Goal: Task Accomplishment & Management: Use online tool/utility

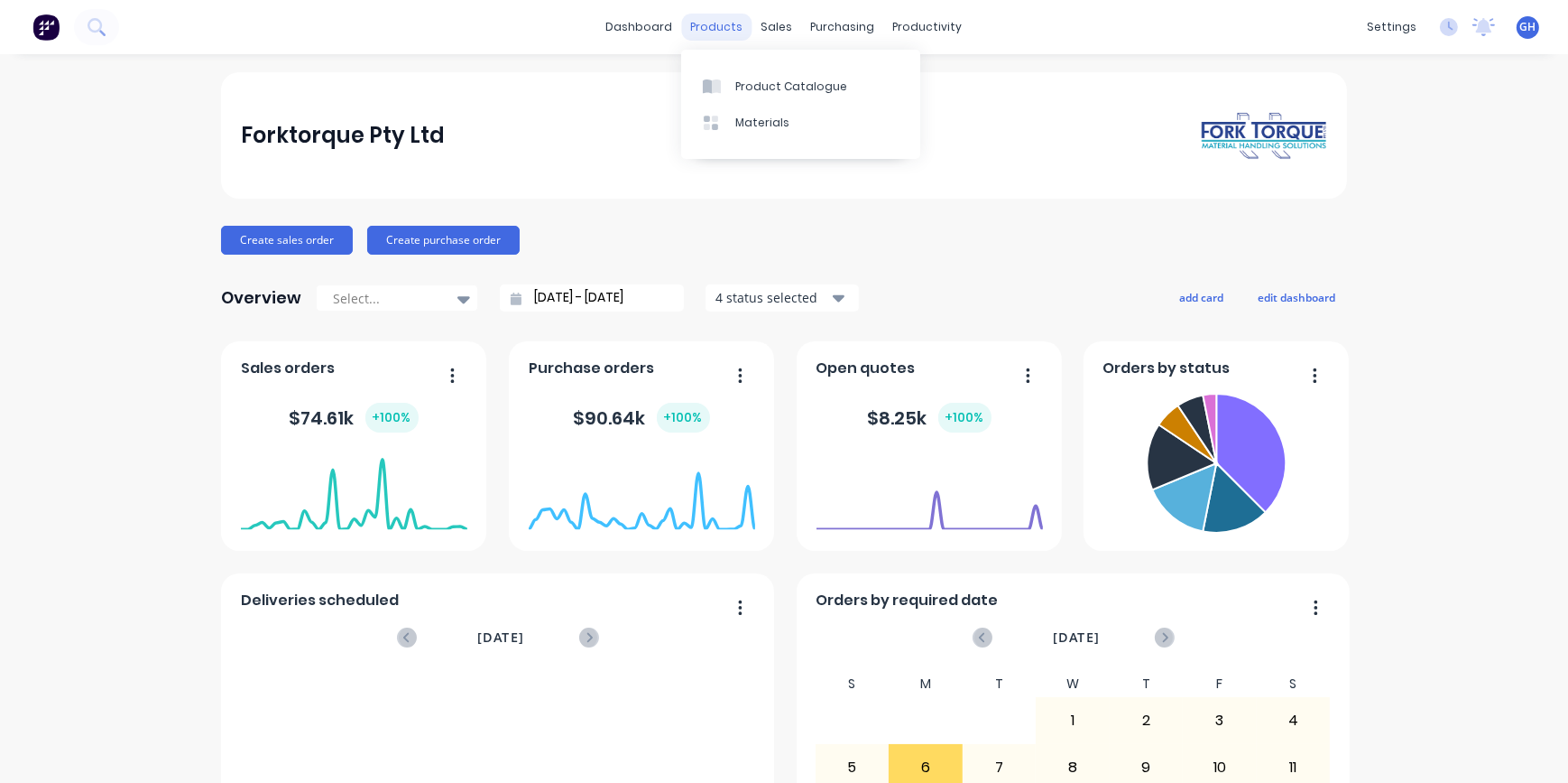
click at [733, 34] on div "products" at bounding box center [717, 27] width 71 height 27
click at [763, 91] on div "Product Catalogue" at bounding box center [791, 87] width 112 height 16
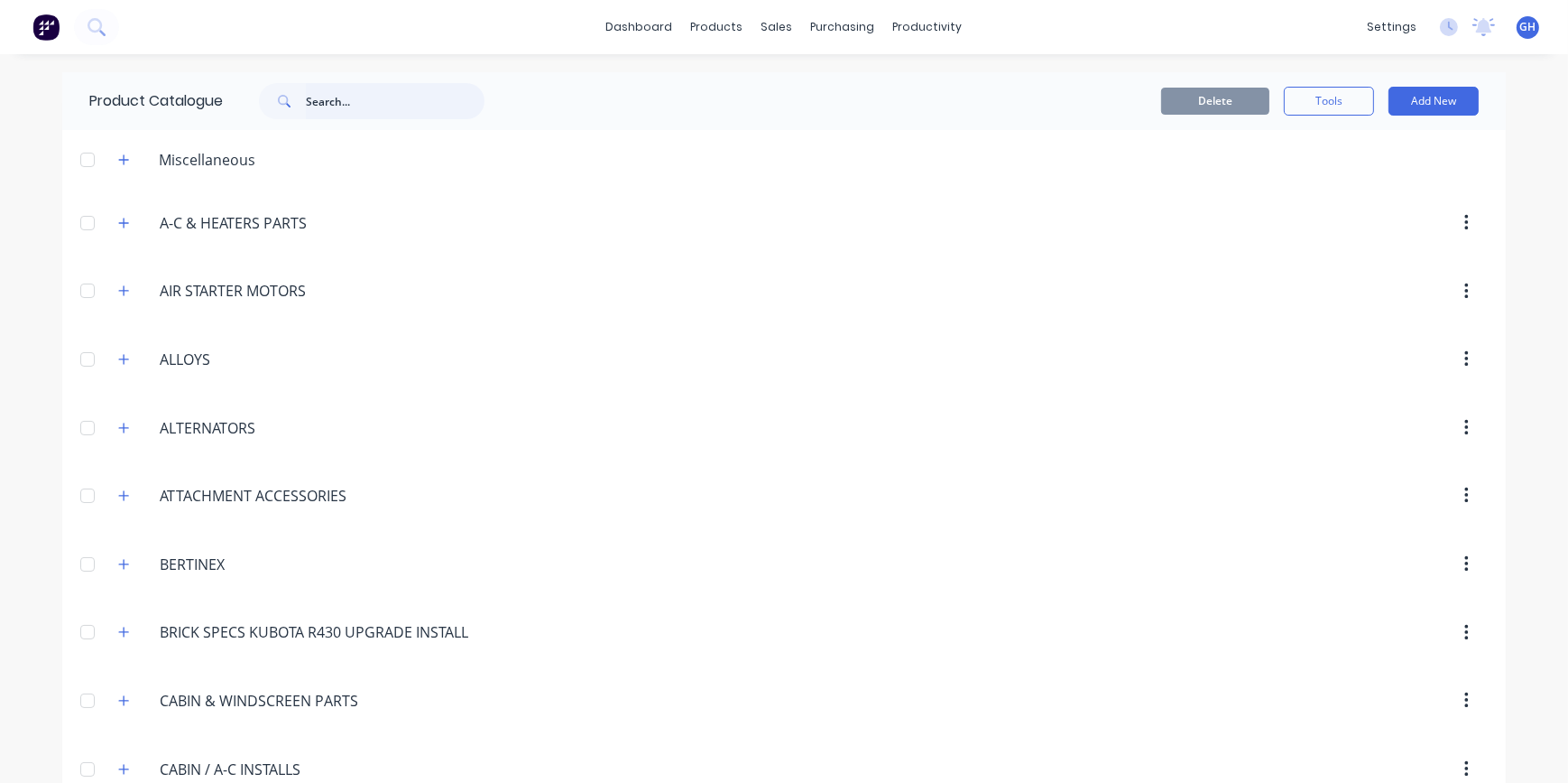
click at [343, 99] on input "text" at bounding box center [396, 100] width 179 height 36
type input "LAGGING"
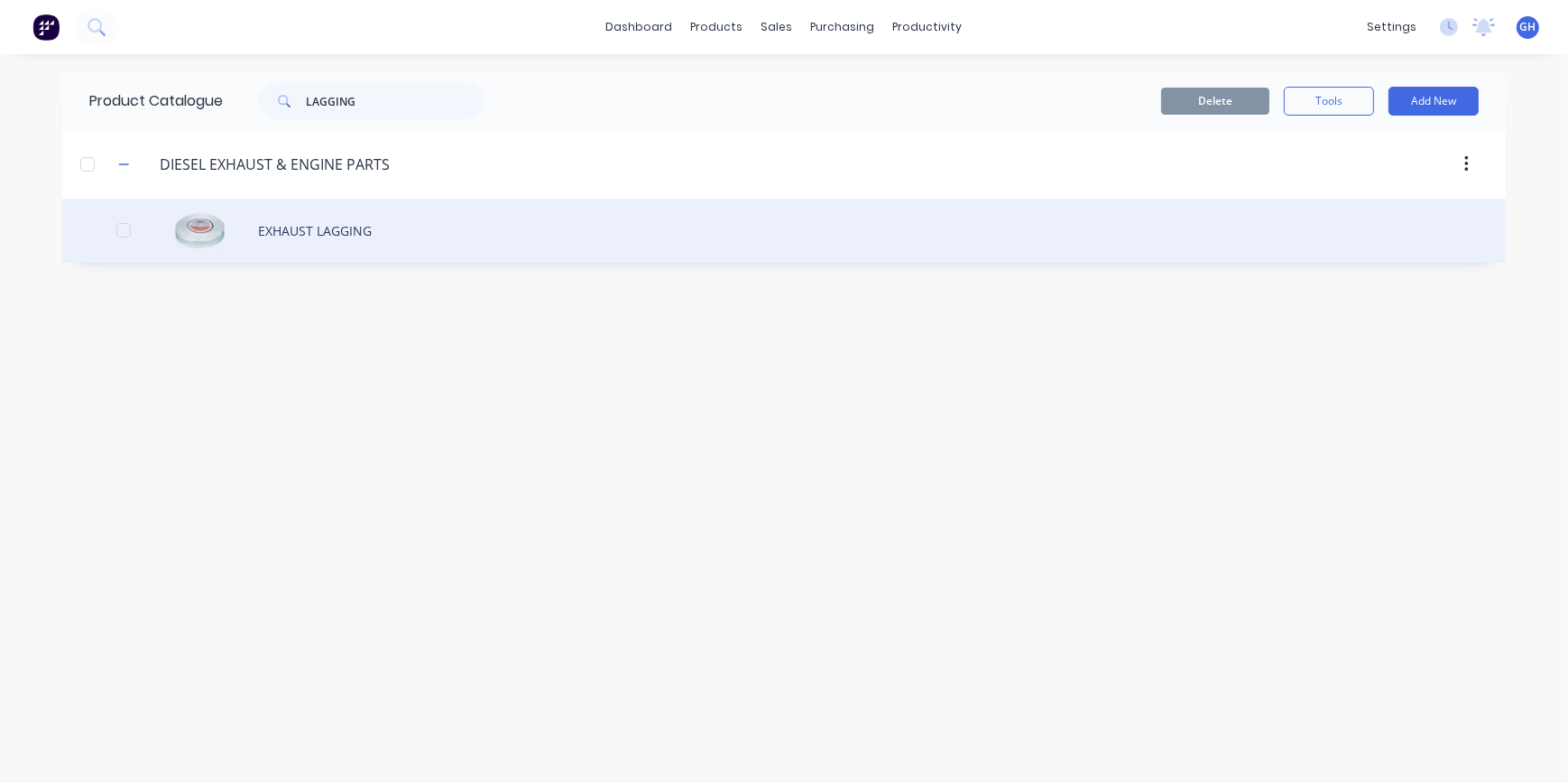
click at [290, 226] on div "EXHAUST LAGGING" at bounding box center [784, 231] width 1444 height 64
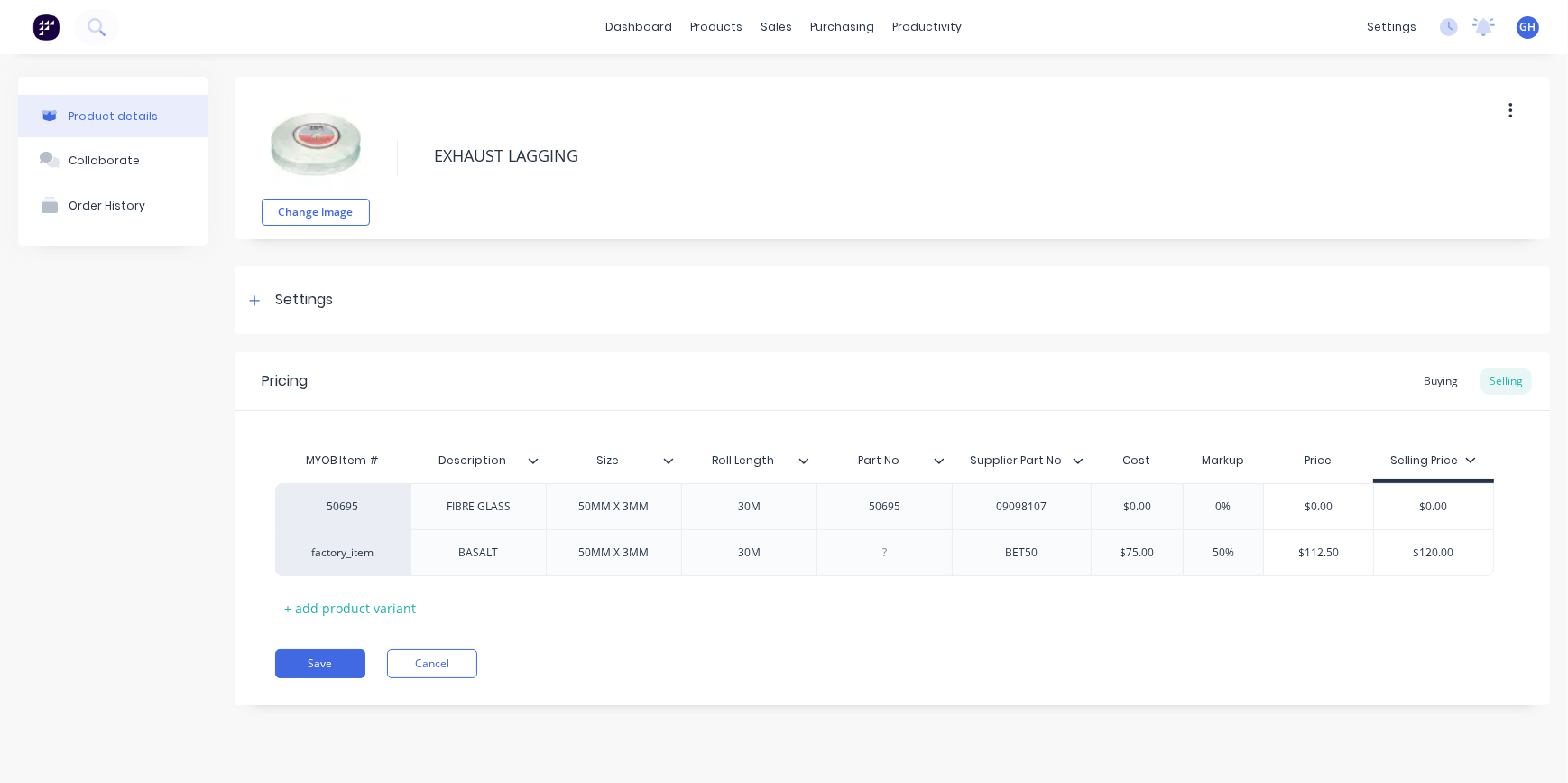
type textarea "x"
click at [1437, 379] on div "Buying" at bounding box center [1441, 380] width 53 height 27
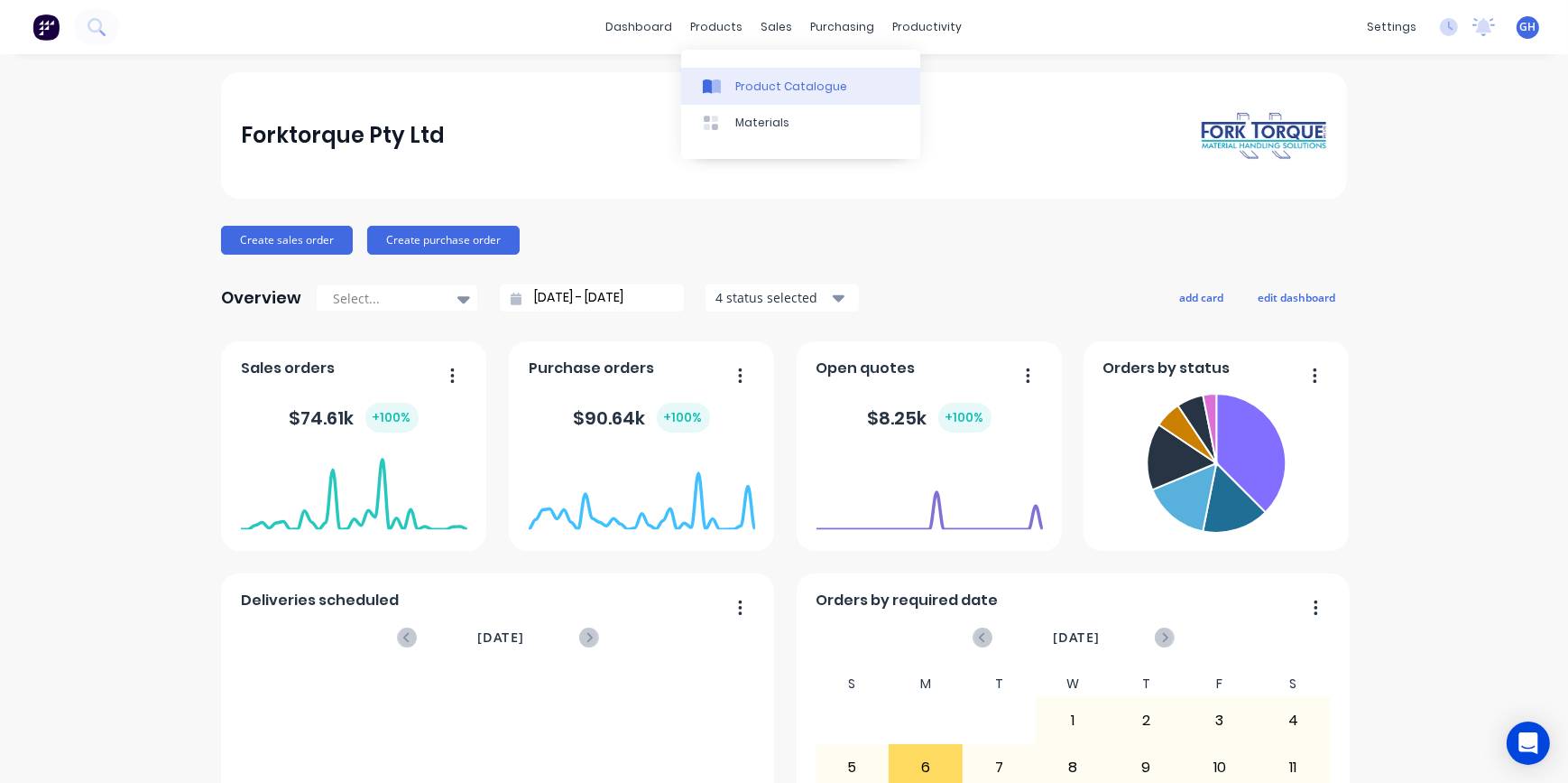
click at [804, 87] on div "Product Catalogue" at bounding box center [791, 87] width 112 height 16
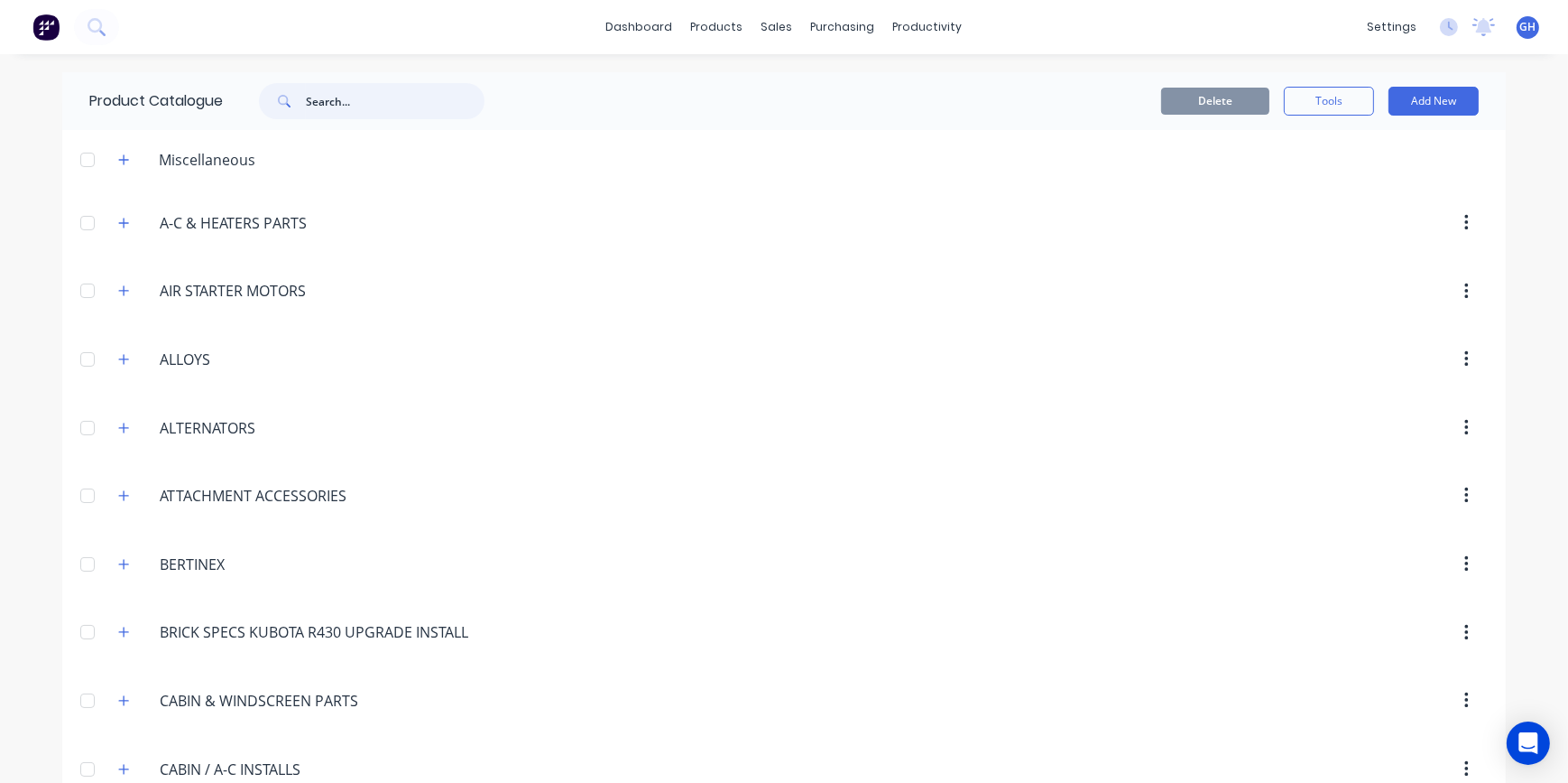
click at [313, 90] on input "text" at bounding box center [396, 100] width 179 height 36
type input "LAGGING"
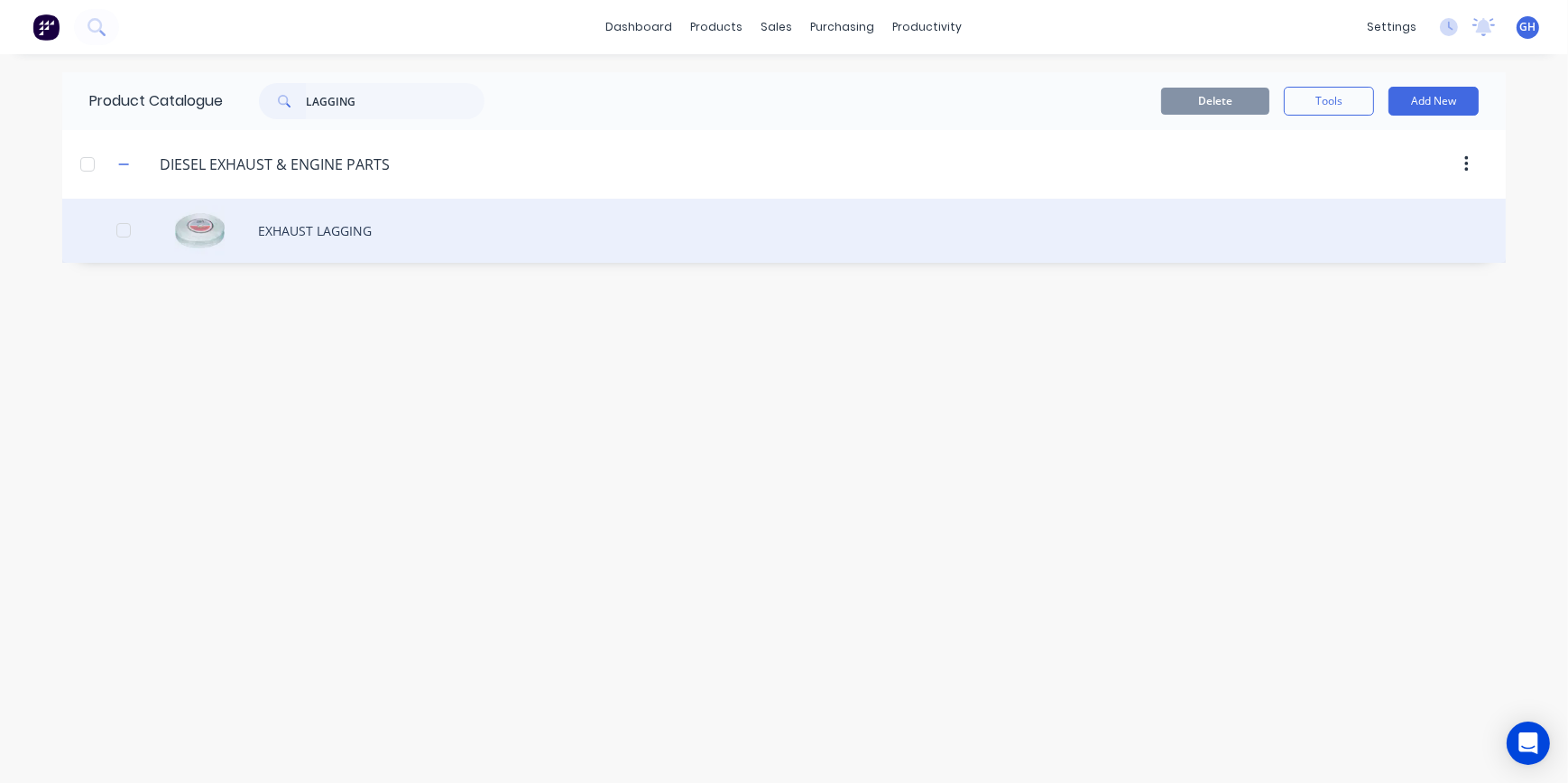
drag, startPoint x: 299, startPoint y: 235, endPoint x: 304, endPoint y: 245, distance: 11.2
click at [304, 245] on div "EXHAUST LAGGING" at bounding box center [784, 231] width 1444 height 64
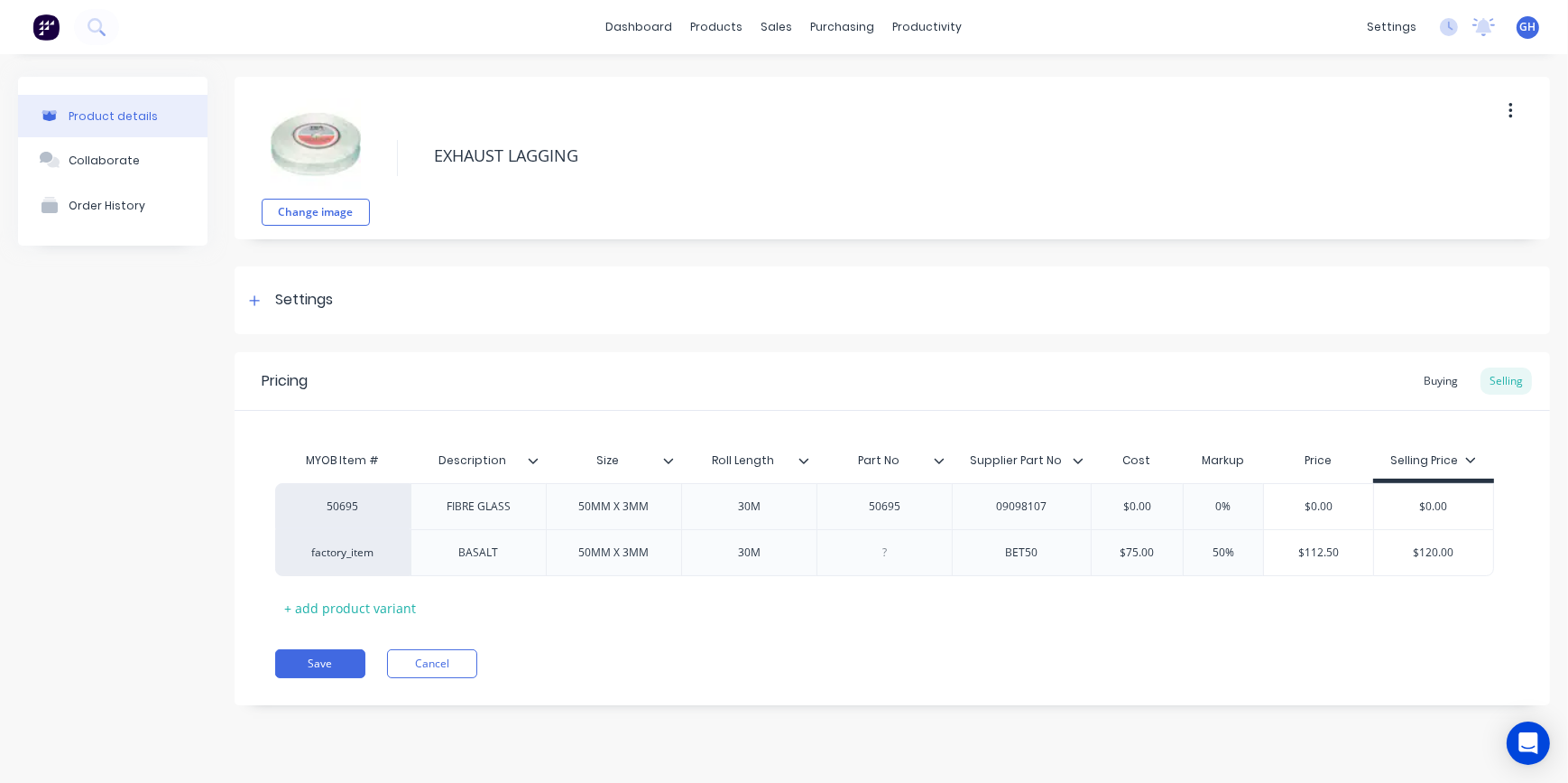
type textarea "x"
click at [1437, 378] on div "Buying" at bounding box center [1441, 380] width 53 height 27
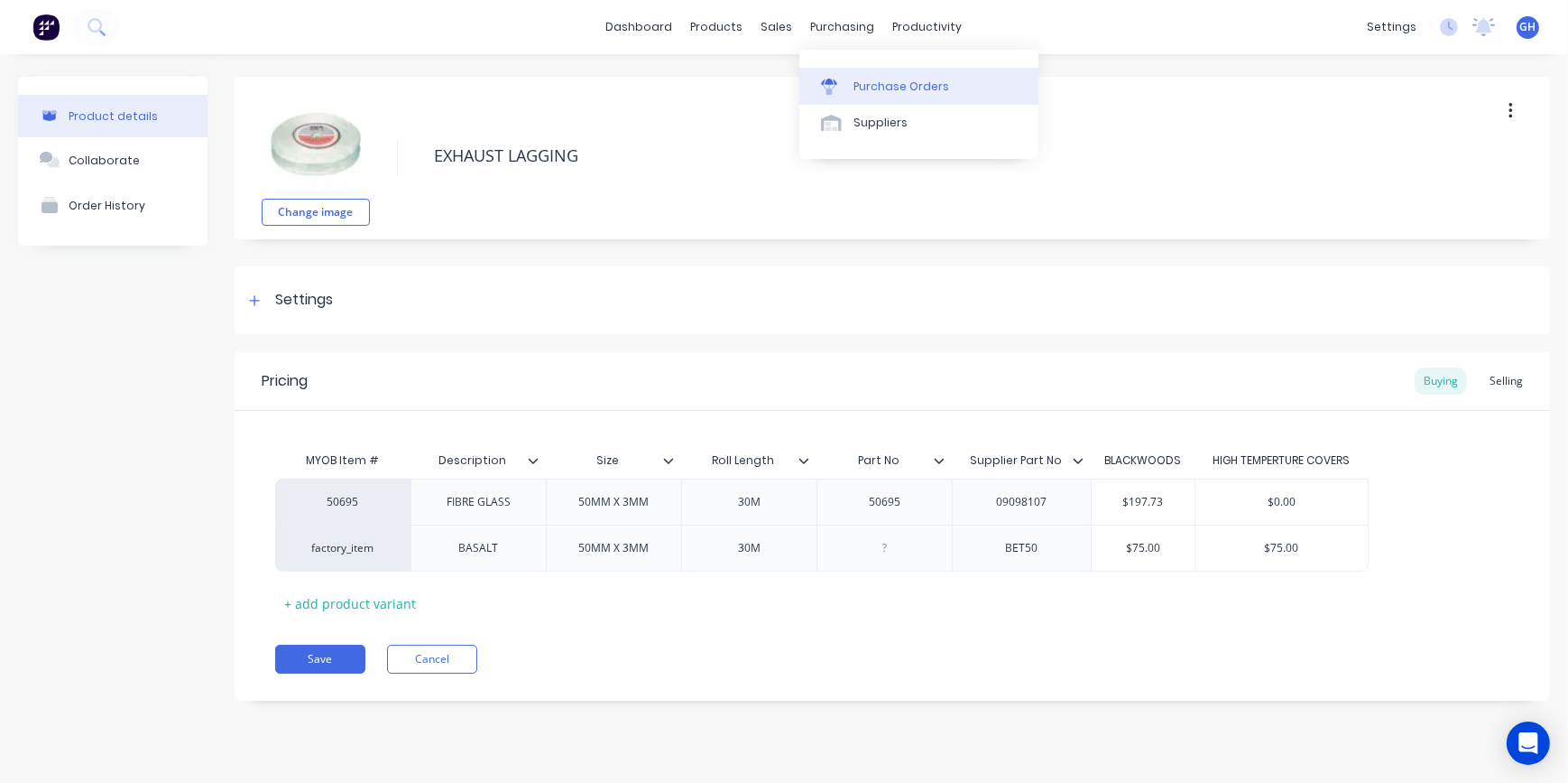
click at [907, 84] on div "Purchase Orders" at bounding box center [901, 87] width 95 height 16
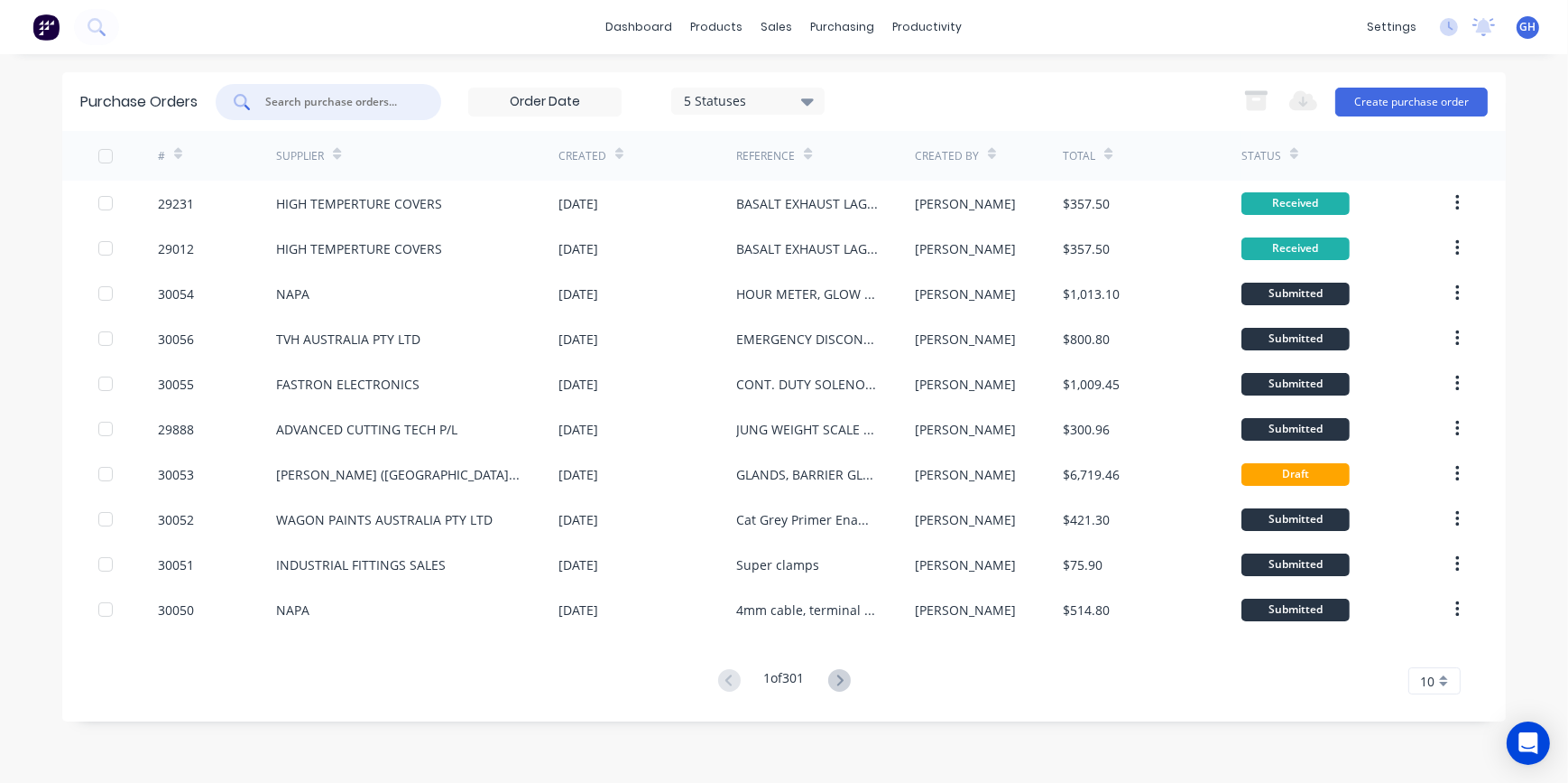
click at [317, 98] on input "text" at bounding box center [338, 101] width 150 height 18
type input "LAGGING"
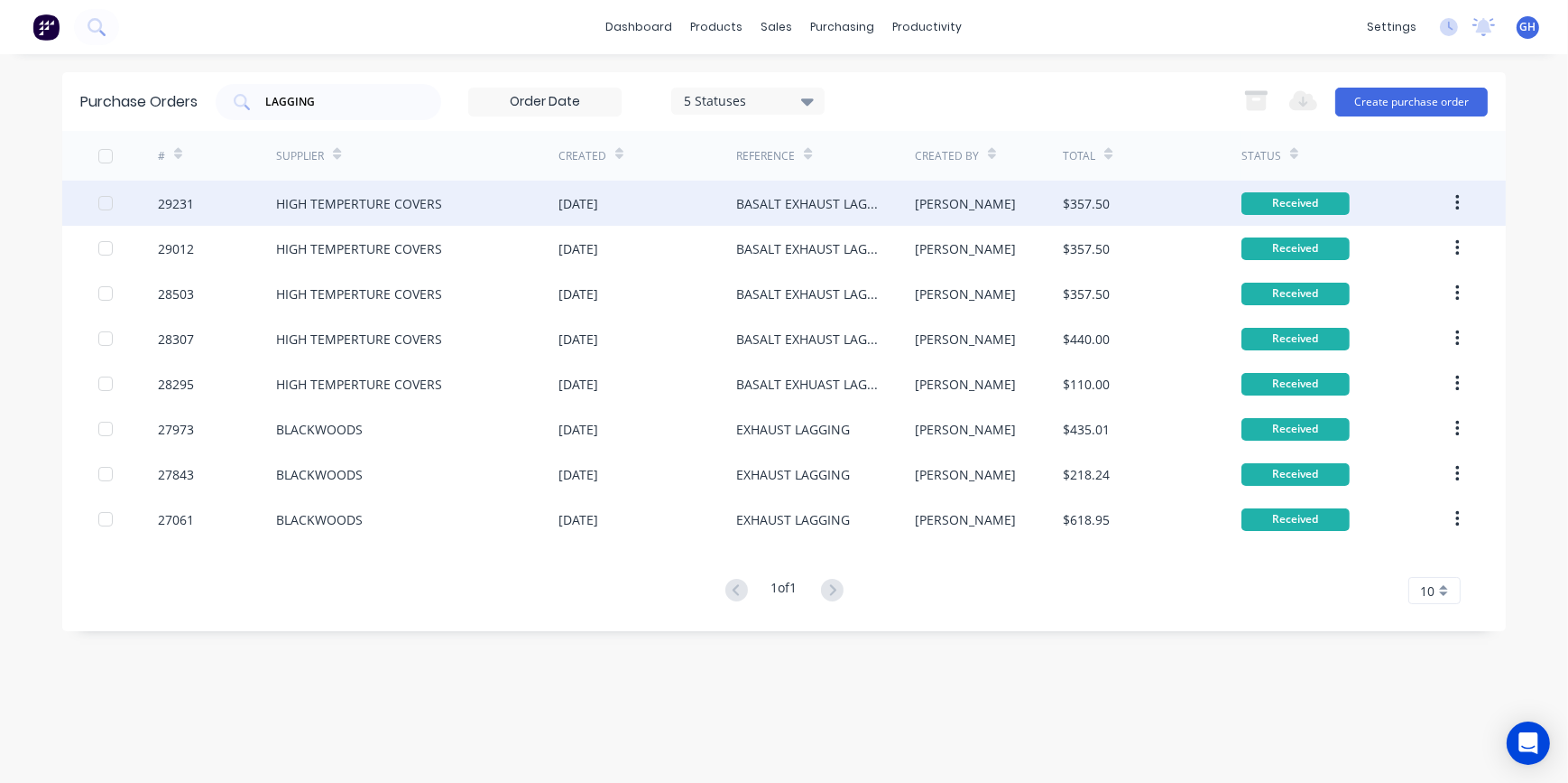
click at [833, 210] on div "BASALT EXHAUST LAGGING" at bounding box center [806, 203] width 141 height 19
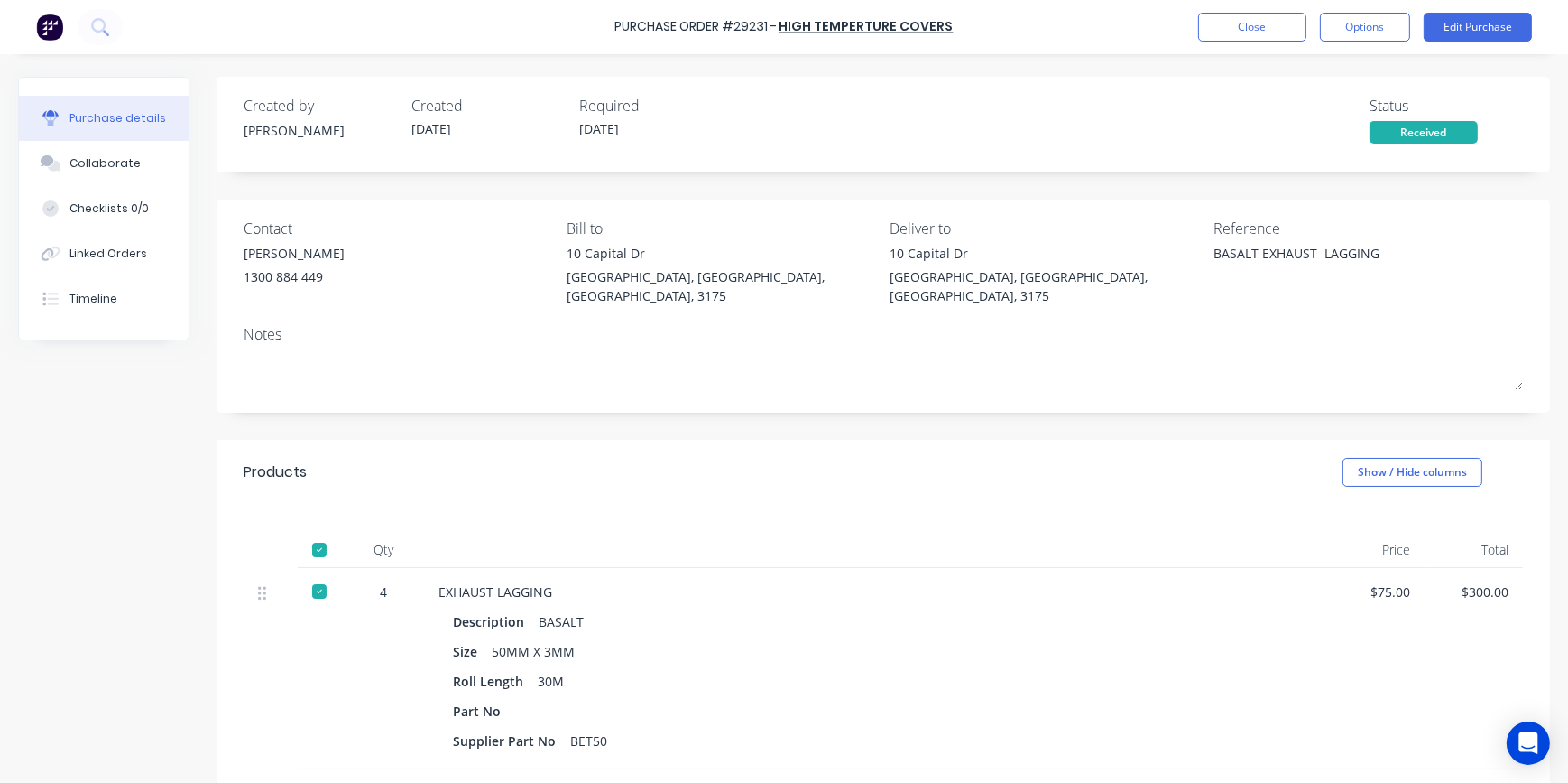
type textarea "x"
